Goal: Task Accomplishment & Management: Manage account settings

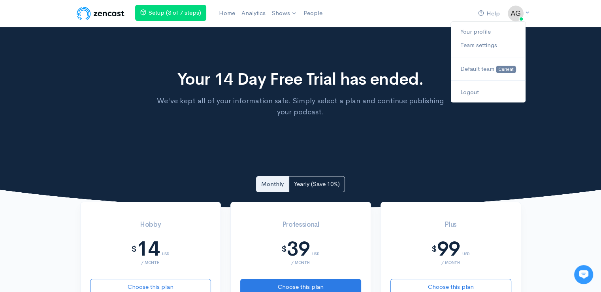
click at [514, 15] on img at bounding box center [516, 14] width 16 height 16
click at [469, 30] on link "Your profile" at bounding box center [488, 32] width 74 height 14
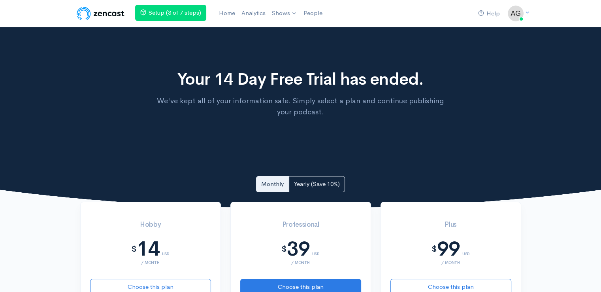
click at [503, 176] on div "Monthly Yearly (Save 10%)" at bounding box center [300, 184] width 441 height 16
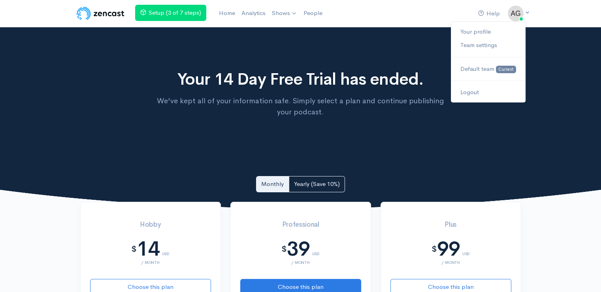
click at [514, 18] on img at bounding box center [516, 14] width 16 height 16
click at [483, 30] on link "Your profile" at bounding box center [488, 32] width 74 height 14
